Goal: Task Accomplishment & Management: Use online tool/utility

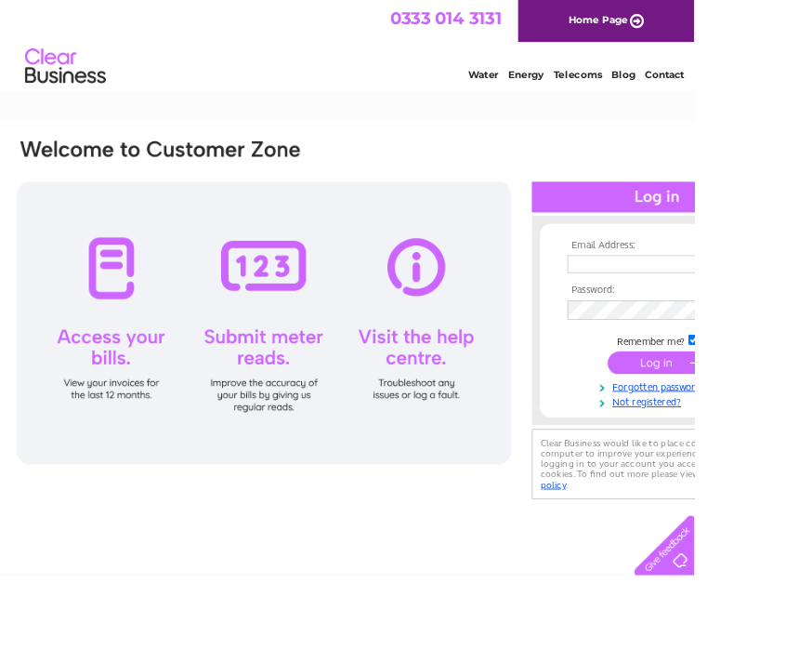
click at [688, 303] on input "text" at bounding box center [748, 304] width 191 height 20
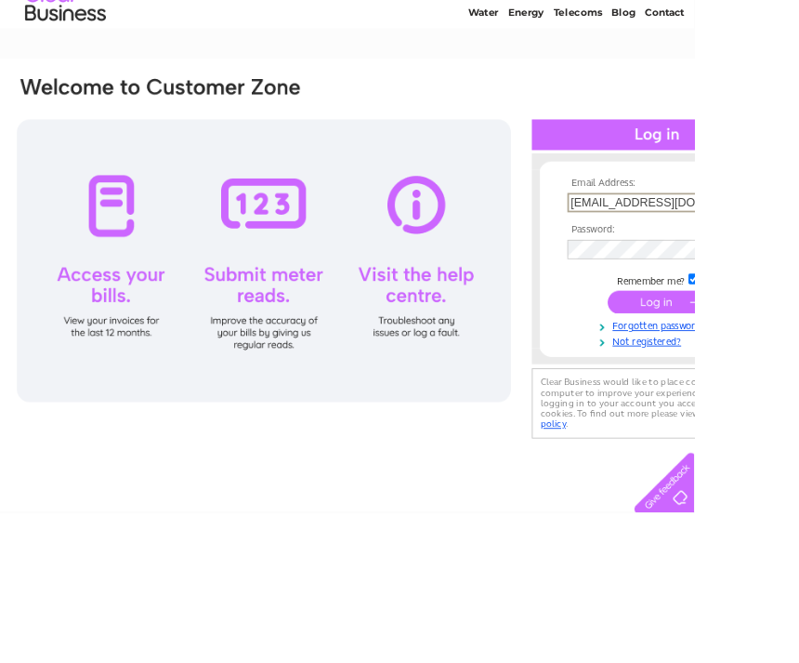
type input "Gray.j2@hotmail.com"
click at [744, 406] on input "submit" at bounding box center [757, 419] width 114 height 26
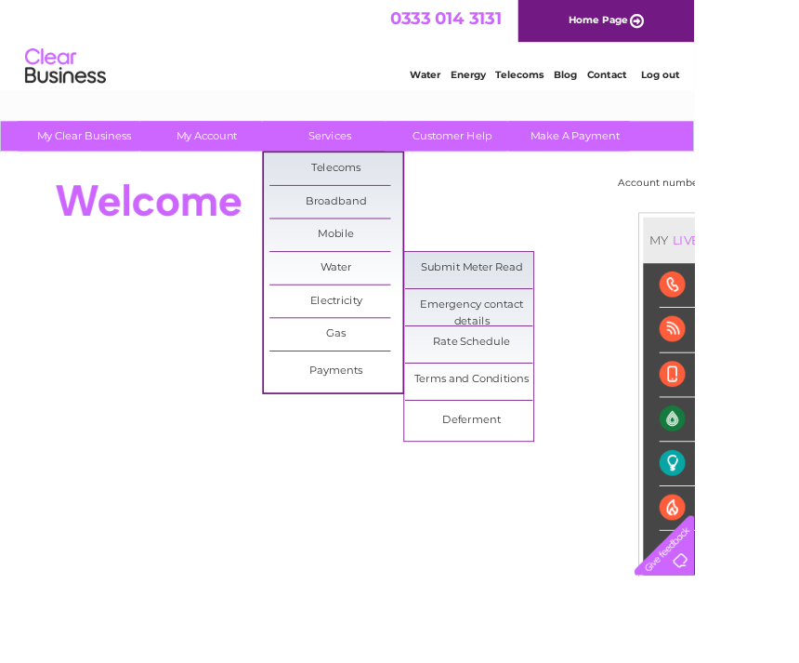
click at [512, 302] on link "Submit Meter Read" at bounding box center [542, 308] width 153 height 37
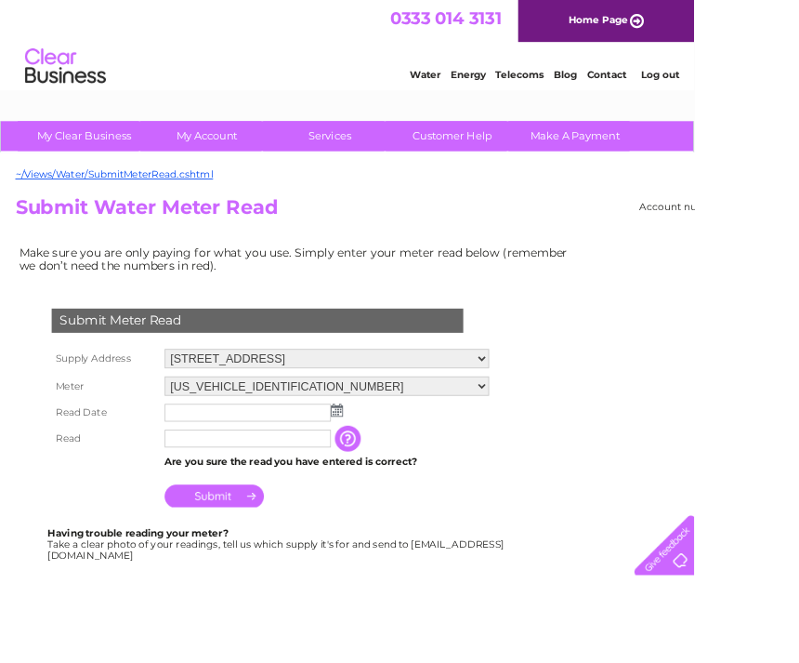
click at [388, 466] on img at bounding box center [388, 472] width 14 height 15
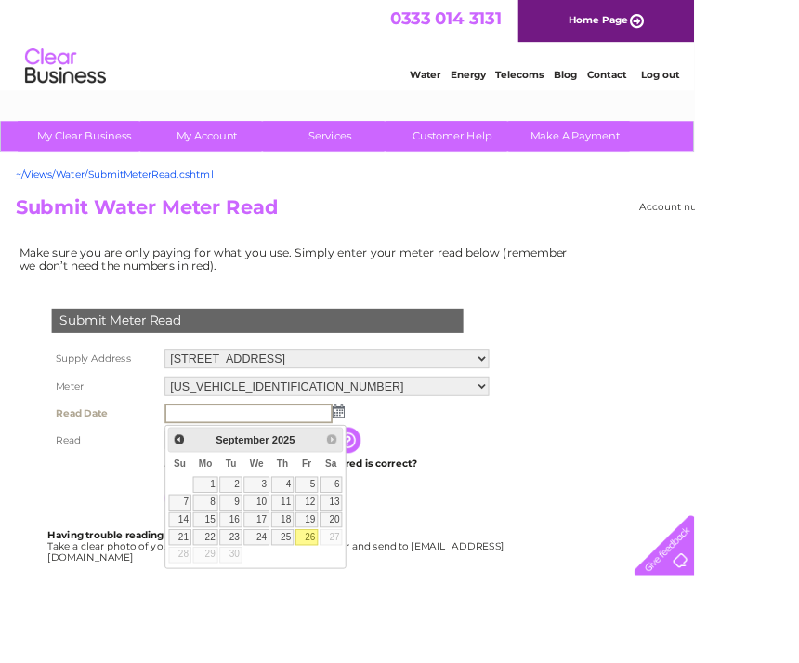
click at [347, 611] on link "26" at bounding box center [353, 618] width 26 height 19
type input "[DATE]"
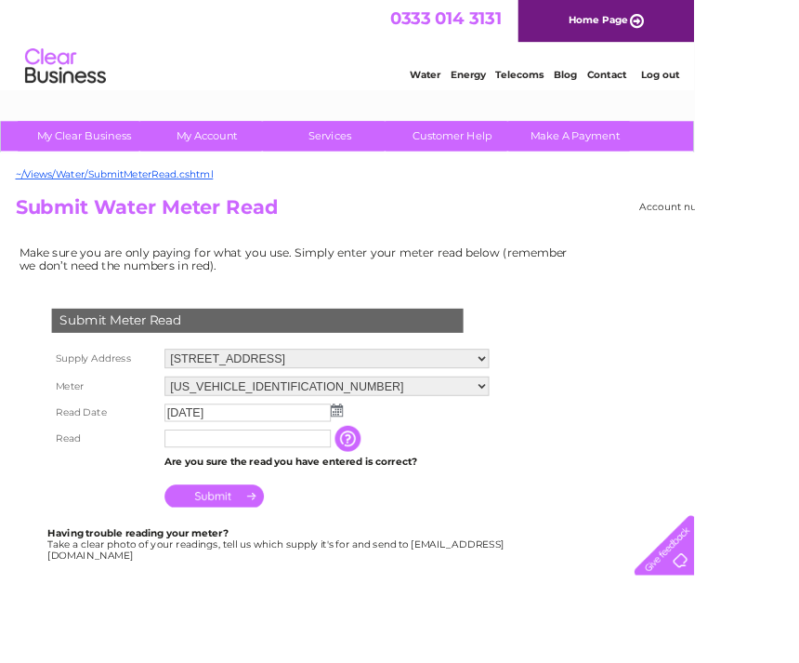
click at [211, 499] on input "text" at bounding box center [285, 504] width 191 height 20
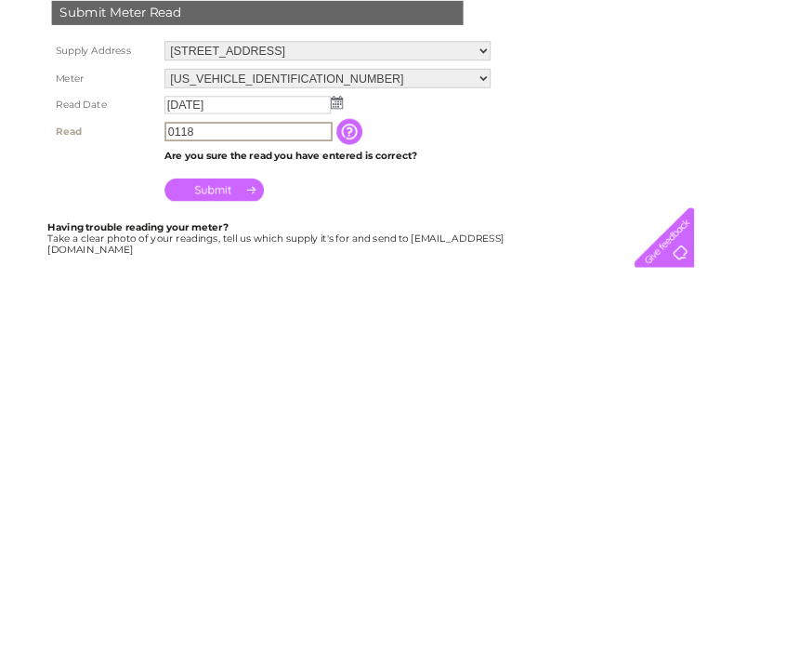
type input "0118"
click at [232, 559] on input "Submit" at bounding box center [247, 572] width 114 height 26
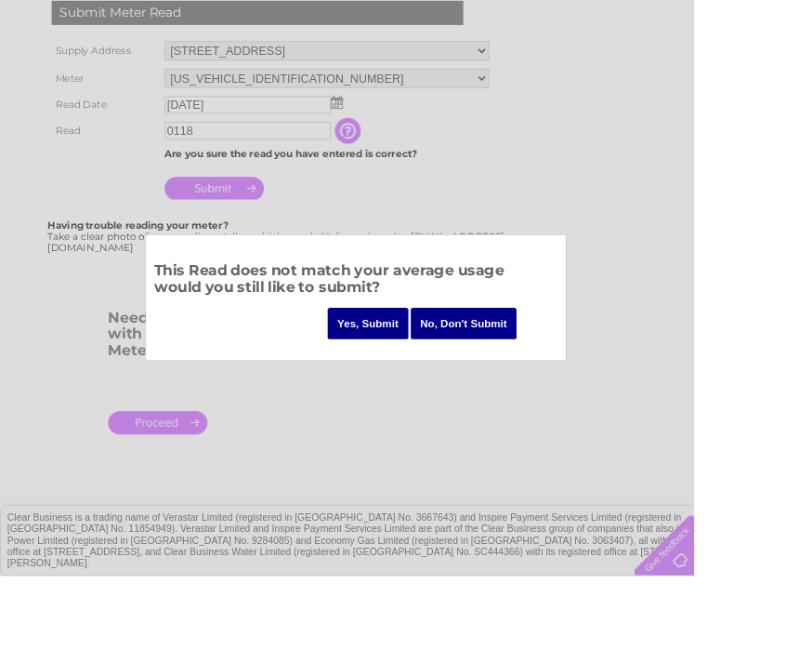
click at [395, 361] on input "Yes, Submit" at bounding box center [423, 372] width 93 height 36
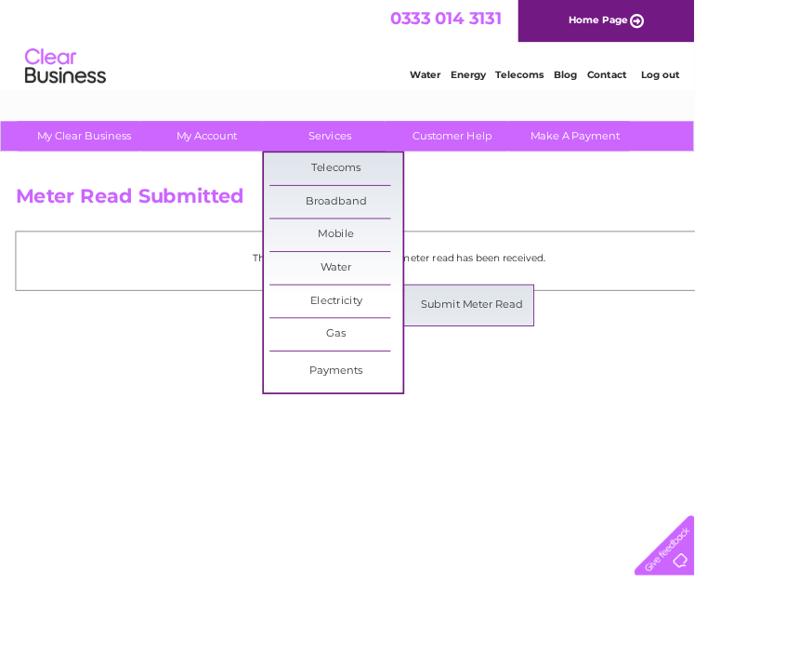
click at [532, 352] on link "Submit Meter Read" at bounding box center [542, 351] width 153 height 37
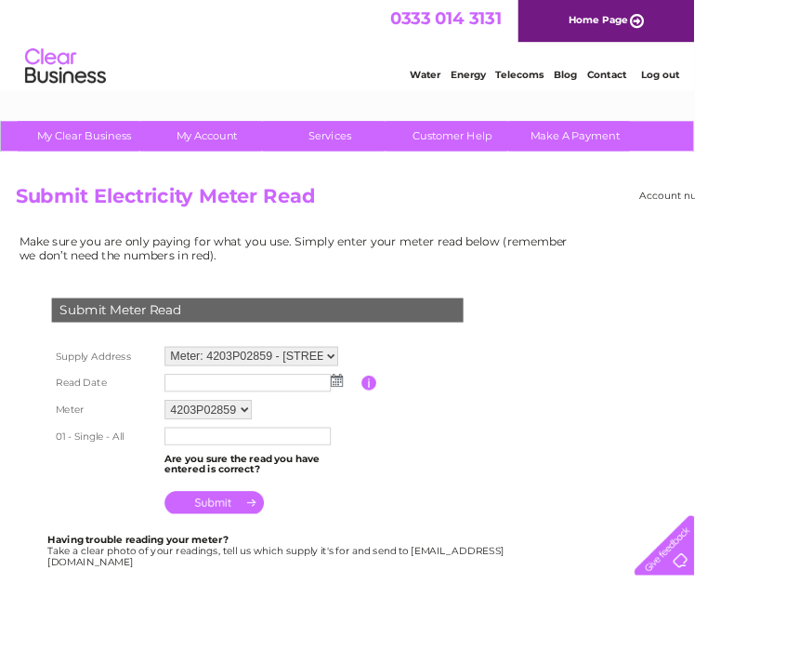
click at [385, 431] on img at bounding box center [388, 437] width 14 height 15
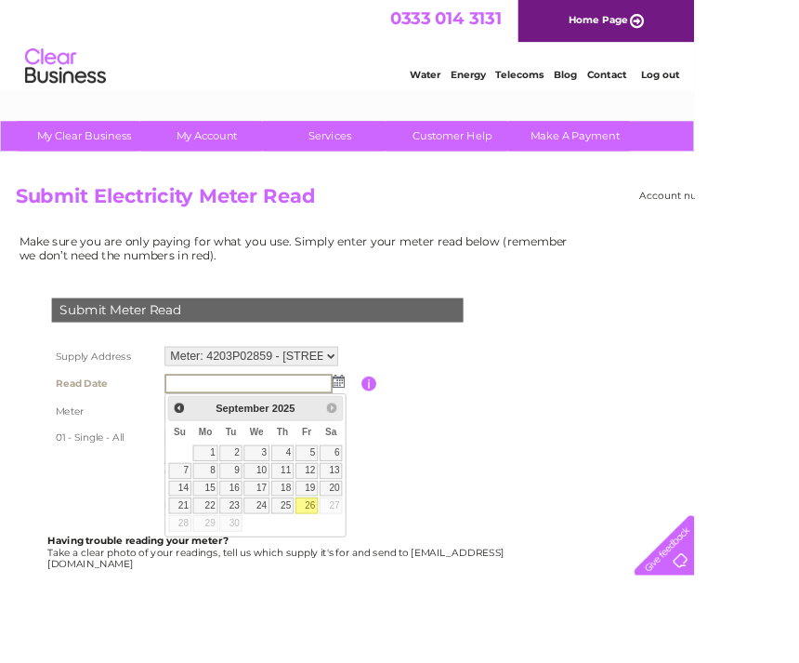
click at [348, 579] on link "26" at bounding box center [353, 581] width 26 height 19
type input "[DATE]"
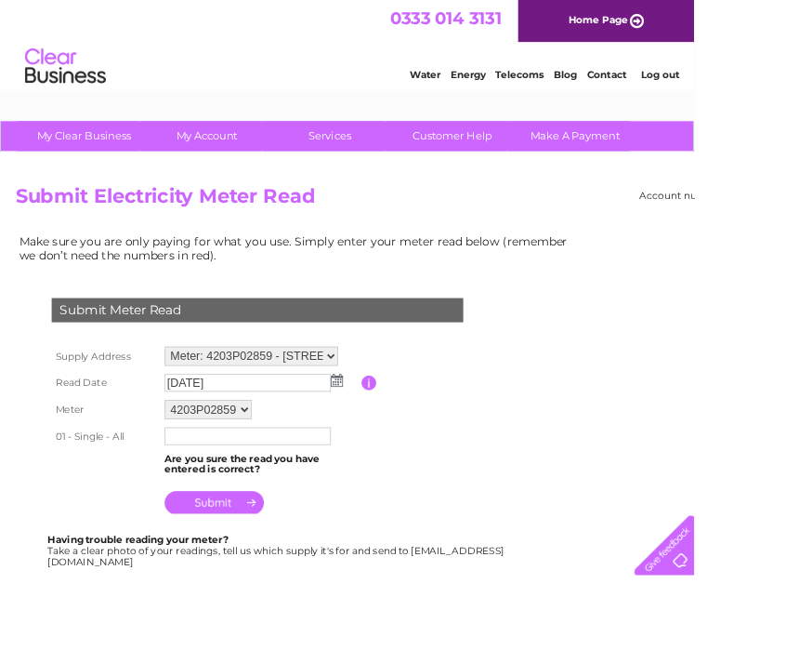
click at [208, 503] on input "text" at bounding box center [285, 502] width 191 height 20
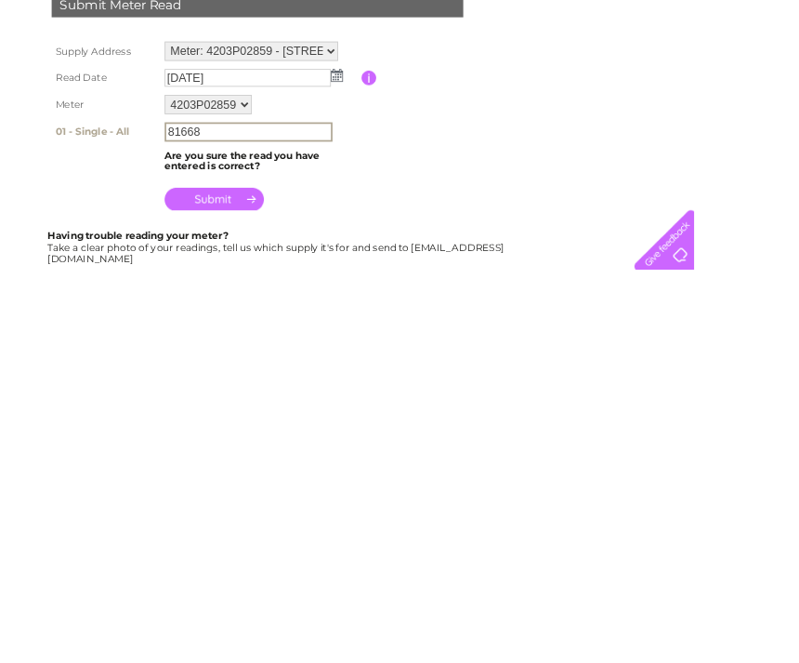
type input "81668"
click at [230, 567] on input "submit" at bounding box center [247, 580] width 114 height 26
